Goal: Navigation & Orientation: Understand site structure

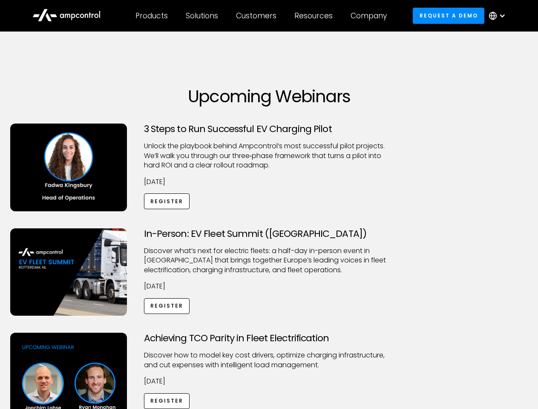
click at [262, 16] on div "Customers" at bounding box center [256, 15] width 40 height 9
click at [151, 16] on div "Products" at bounding box center [151, 15] width 32 height 9
click at [202, 16] on div "Solutions" at bounding box center [202, 15] width 32 height 9
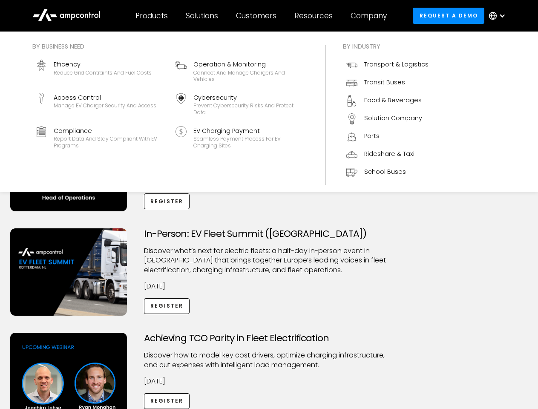
click at [258, 16] on div "Customers" at bounding box center [256, 15] width 40 height 9
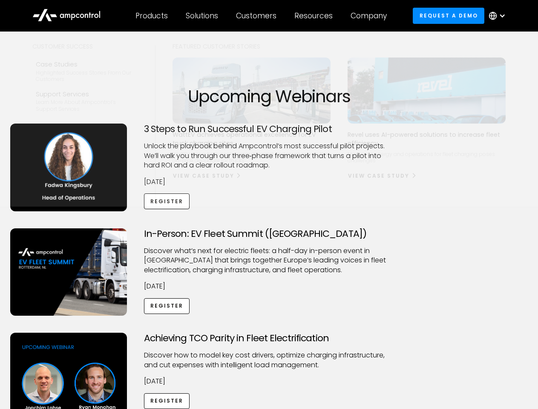
click at [315, 16] on div "Resources" at bounding box center [313, 15] width 38 height 9
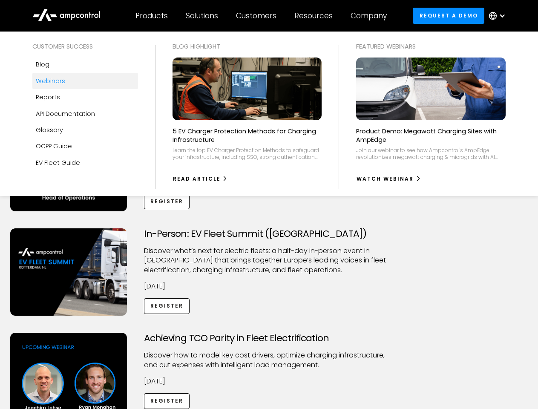
click at [371, 16] on div "Company" at bounding box center [369, 15] width 36 height 9
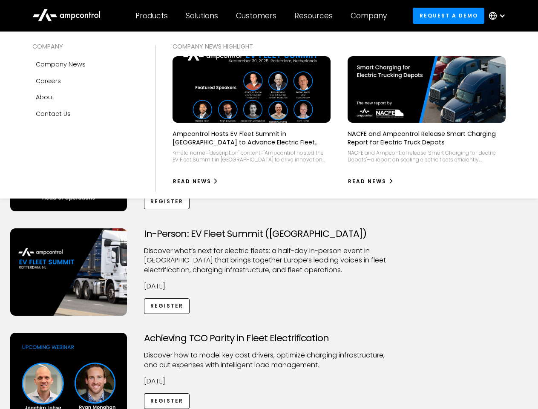
click at [499, 16] on div at bounding box center [502, 15] width 7 height 7
